Goal: Task Accomplishment & Management: Complete application form

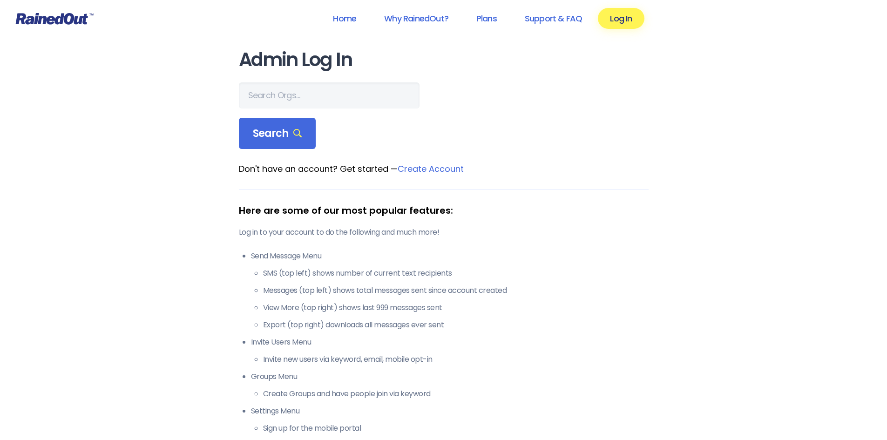
click at [302, 111] on form "Search" at bounding box center [444, 115] width 410 height 67
drag, startPoint x: 304, startPoint y: 107, endPoint x: 322, endPoint y: 95, distance: 21.3
click at [310, 103] on input "text" at bounding box center [329, 95] width 181 height 26
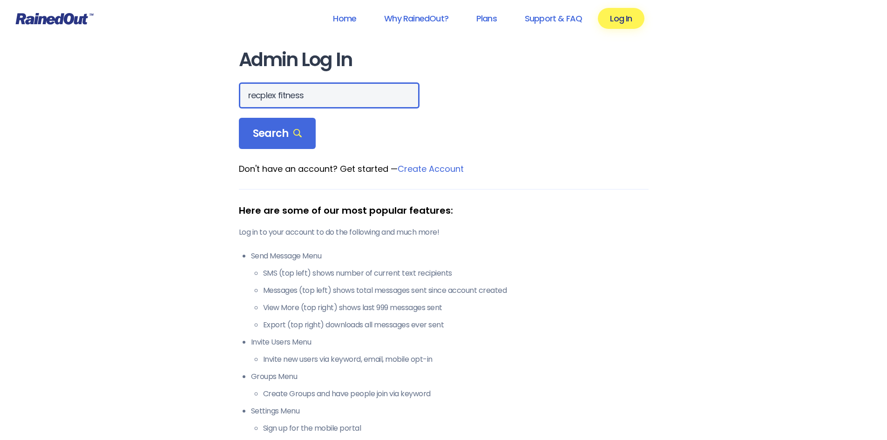
type input "recplex fitness"
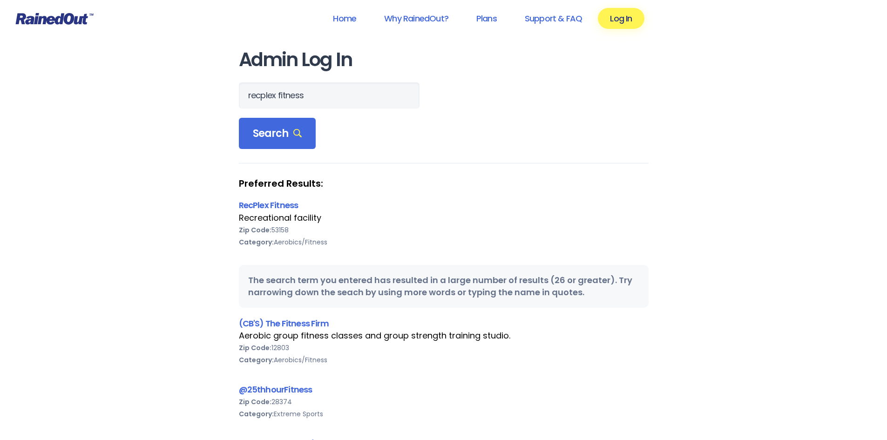
click at [271, 198] on div "Preferred Results: RecPlex Fitness Recreational facility Zip Code: 53158 Catego…" at bounding box center [444, 218] width 410 height 83
click at [272, 210] on link "RecPlex Fitness" at bounding box center [269, 205] width 60 height 12
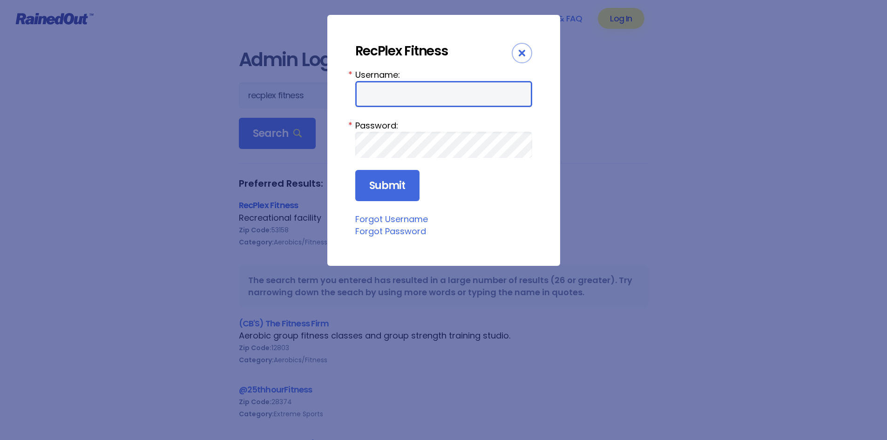
type input "kylew"
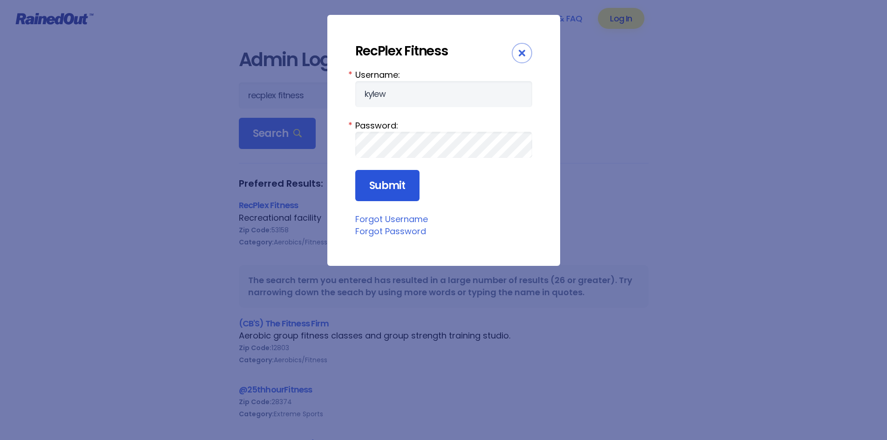
click at [385, 190] on input "Submit" at bounding box center [387, 186] width 64 height 32
